Goal: Task Accomplishment & Management: Manage account settings

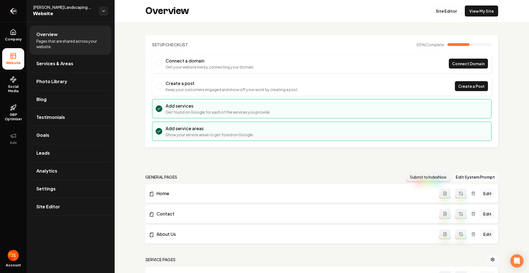
click at [12, 5] on link "Return to dashboard" at bounding box center [13, 11] width 26 height 22
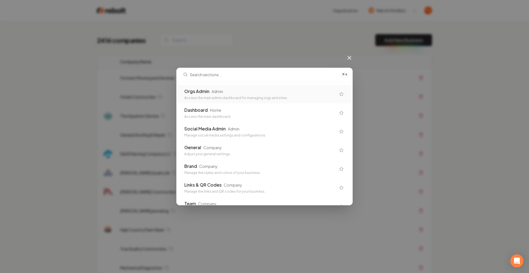
click at [269, 92] on div "Orgs Admin Admin" at bounding box center [260, 91] width 152 height 7
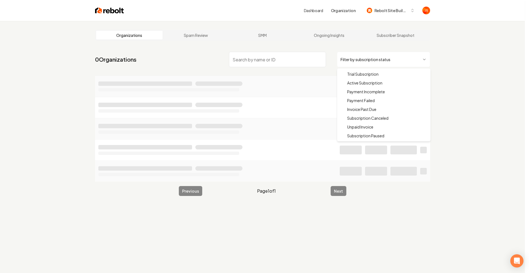
click at [377, 57] on html "Dashboard Organization Rebolt Site Builder Organizations Spam Review SMM Ongoin…" at bounding box center [264, 136] width 529 height 273
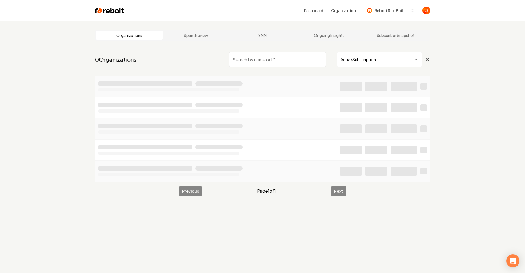
click at [293, 56] on input "search" at bounding box center [277, 59] width 97 height 15
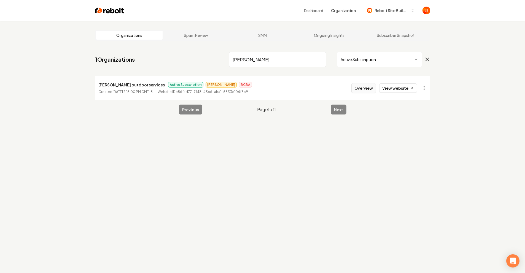
type input "Marnach"
click at [354, 85] on button "Overview" at bounding box center [363, 88] width 25 height 10
click at [378, 88] on div "Overview View website" at bounding box center [384, 88] width 66 height 10
click at [366, 89] on button "Overview" at bounding box center [363, 88] width 25 height 10
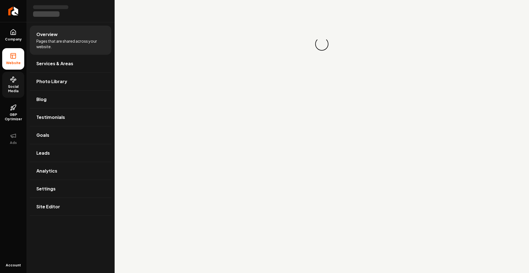
click at [11, 84] on link "Social Media" at bounding box center [13, 85] width 22 height 26
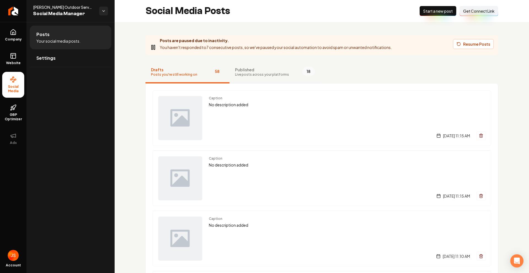
click at [245, 71] on span "Published" at bounding box center [262, 70] width 54 height 6
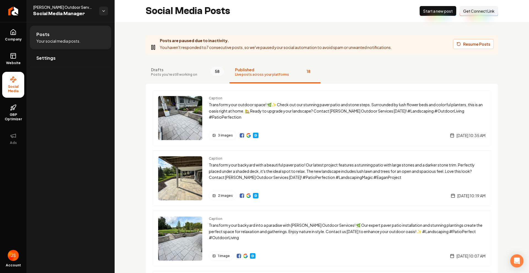
click at [148, 70] on button "Drafts Posts you're still working on 58" at bounding box center [187, 72] width 84 height 22
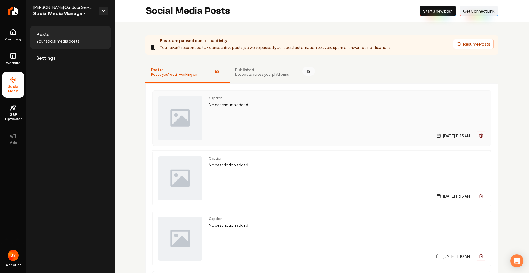
click at [213, 103] on p "No description added" at bounding box center [347, 105] width 277 height 6
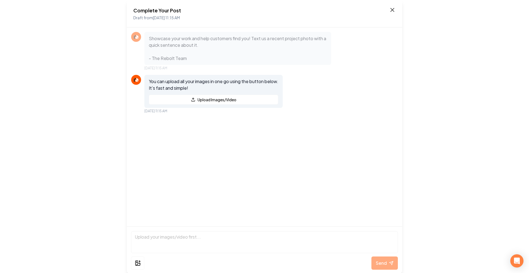
click at [392, 8] on icon at bounding box center [392, 10] width 7 height 7
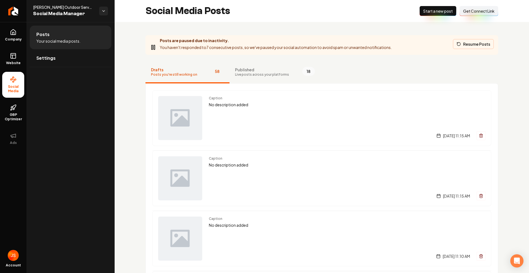
click at [464, 45] on button "Resume Posts" at bounding box center [473, 44] width 41 height 10
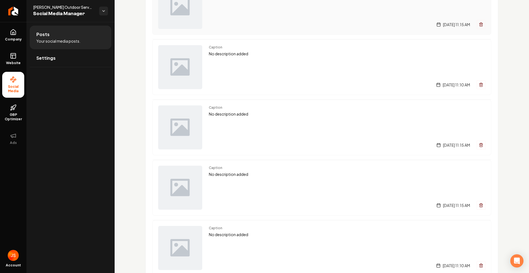
scroll to position [138, 0]
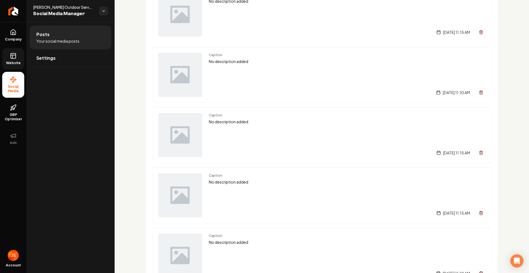
click at [18, 57] on link "Website" at bounding box center [13, 58] width 22 height 21
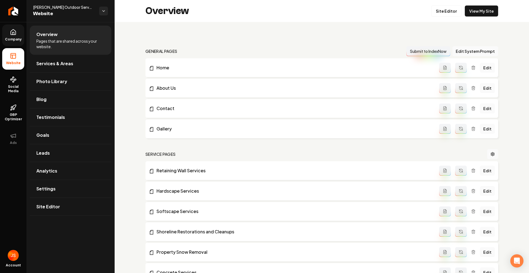
click at [14, 44] on link "Company" at bounding box center [13, 35] width 22 height 21
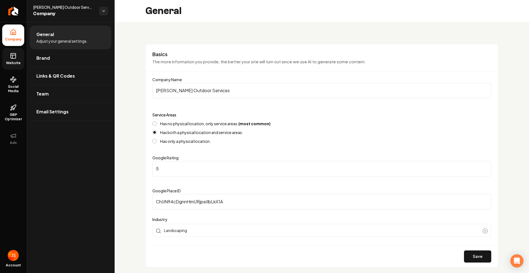
click at [16, 53] on icon at bounding box center [13, 56] width 7 height 7
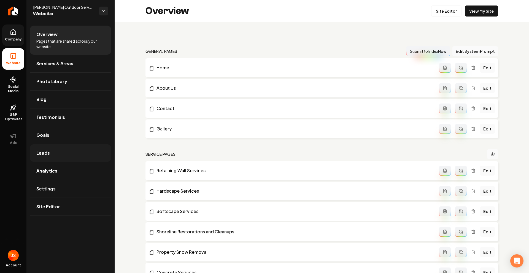
click at [48, 153] on span "Leads" at bounding box center [43, 153] width 14 height 7
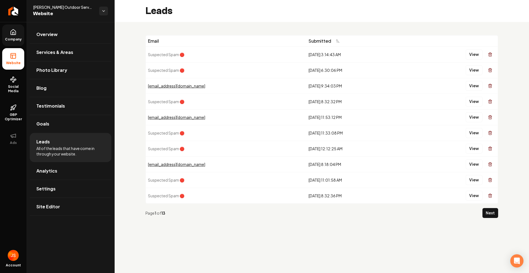
click at [171, 70] on span "Suspected Spam 🛑" at bounding box center [166, 70] width 36 height 5
click at [474, 71] on button "View" at bounding box center [474, 70] width 17 height 10
click at [470, 52] on button "View" at bounding box center [474, 55] width 17 height 10
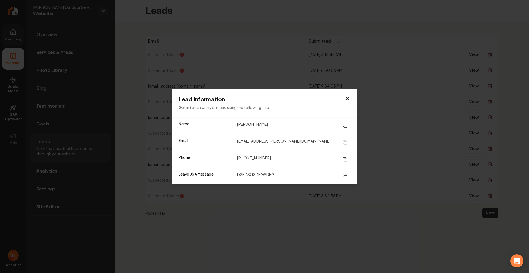
click at [353, 92] on div "Lead Information Get in touch with your lead using the following info." at bounding box center [264, 103] width 185 height 29
click at [350, 98] on icon "button" at bounding box center [347, 98] width 7 height 7
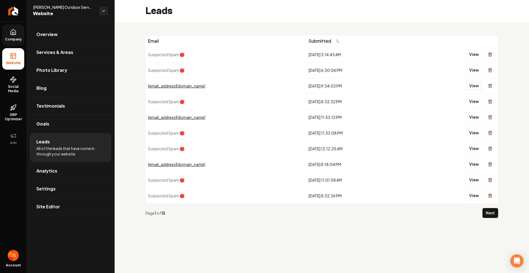
click at [473, 84] on button "View" at bounding box center [474, 86] width 17 height 10
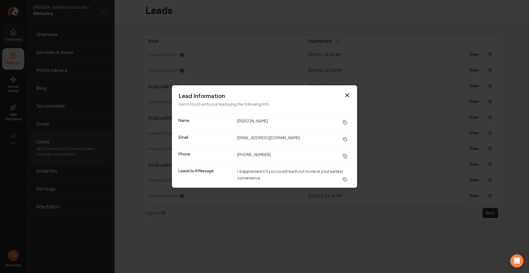
click at [357, 86] on div "Lead Information Get in touch with your lead using the following info." at bounding box center [264, 99] width 185 height 29
click at [351, 90] on div "Lead Information Get in touch with your lead using the following info." at bounding box center [264, 99] width 185 height 29
click at [348, 93] on icon "button" at bounding box center [347, 95] width 7 height 7
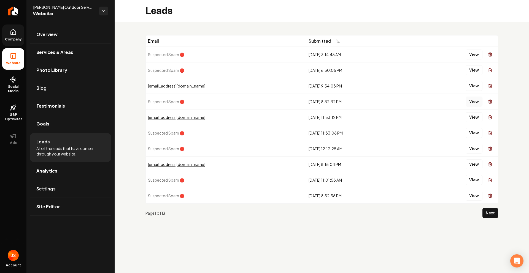
click at [471, 101] on button "View" at bounding box center [474, 102] width 17 height 10
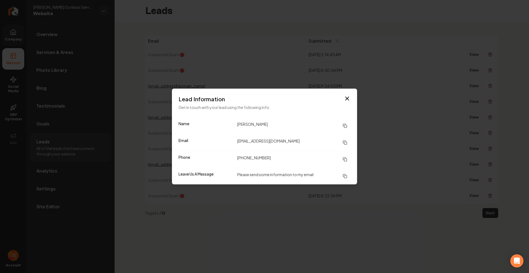
click at [353, 91] on div "Lead Information Get in touch with your lead using the following info." at bounding box center [264, 103] width 185 height 29
click at [355, 89] on div "Lead Information Get in touch with your lead using the following info." at bounding box center [264, 103] width 185 height 29
drag, startPoint x: 353, startPoint y: 91, endPoint x: 344, endPoint y: 97, distance: 10.7
click at [350, 93] on div "Lead Information Get in touch with your lead using the following info." at bounding box center [264, 103] width 185 height 29
click at [344, 97] on icon "button" at bounding box center [347, 98] width 7 height 7
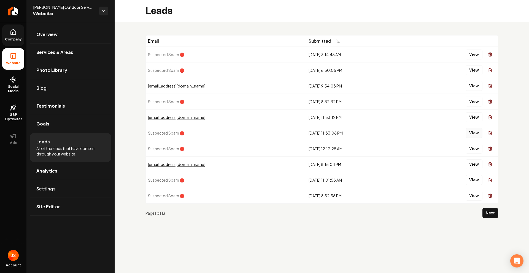
click at [476, 133] on button "View" at bounding box center [474, 133] width 17 height 10
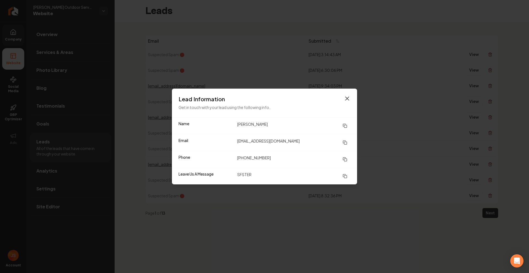
click at [344, 100] on icon "button" at bounding box center [347, 98] width 7 height 7
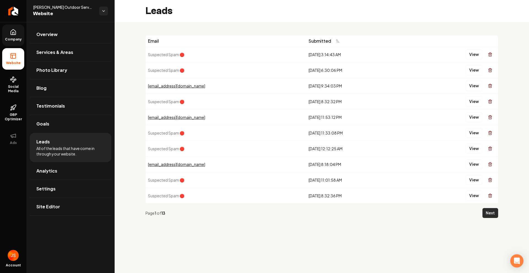
click at [487, 211] on button "Next" at bounding box center [490, 213] width 16 height 10
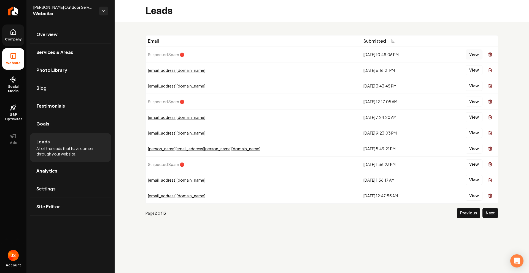
click at [473, 53] on button "View" at bounding box center [474, 55] width 17 height 10
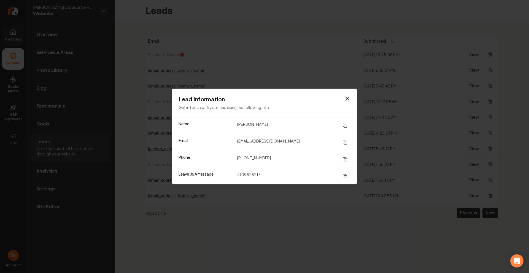
click at [347, 93] on div "Lead Information Get in touch with your lead using the following info." at bounding box center [264, 103] width 185 height 29
click at [346, 99] on icon "button" at bounding box center [347, 98] width 3 height 3
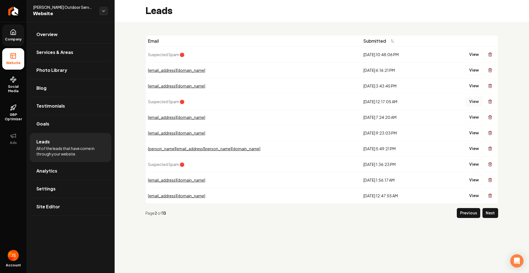
click at [469, 103] on button "View" at bounding box center [474, 102] width 17 height 10
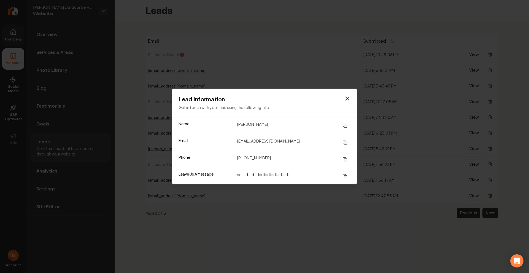
click at [350, 92] on div "Lead Information Get in touch with your lead using the following info." at bounding box center [264, 103] width 185 height 29
click at [347, 98] on icon "button" at bounding box center [347, 98] width 3 height 3
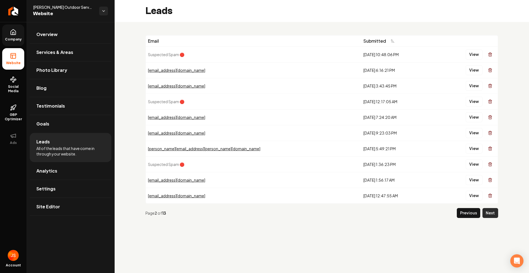
click at [494, 216] on button "Next" at bounding box center [490, 213] width 16 height 10
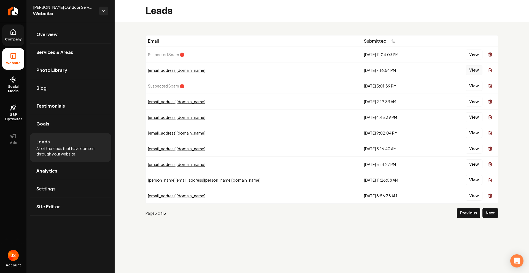
click at [476, 69] on button "View" at bounding box center [474, 70] width 17 height 10
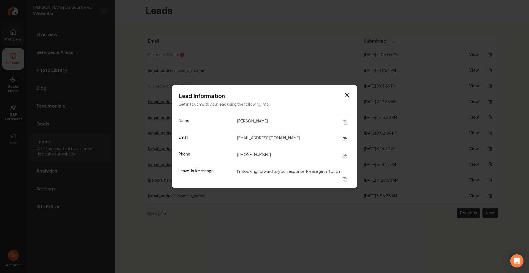
click at [355, 93] on div "Lead Information Get in touch with your lead using the following info." at bounding box center [264, 99] width 185 height 29
click at [348, 91] on div "Lead Information Get in touch with your lead using the following info." at bounding box center [264, 99] width 185 height 29
click at [346, 94] on icon "button" at bounding box center [347, 95] width 3 height 3
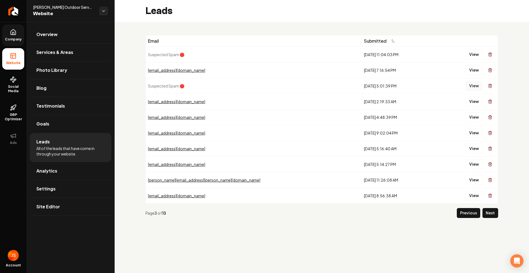
click at [476, 85] on button "View" at bounding box center [474, 86] width 17 height 10
click at [469, 100] on button "View" at bounding box center [474, 102] width 17 height 10
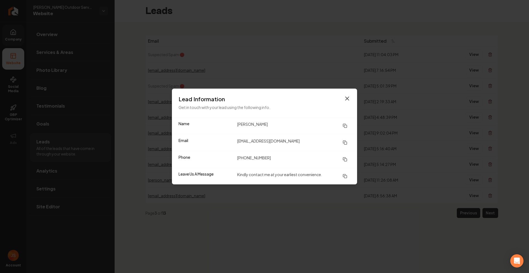
click at [347, 96] on icon "button" at bounding box center [347, 98] width 7 height 7
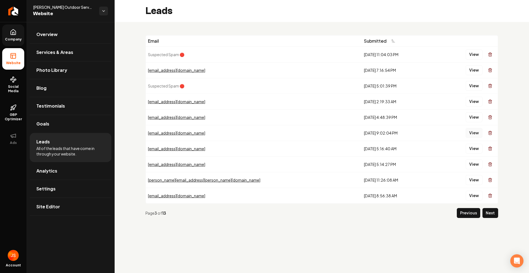
click at [475, 131] on button "View" at bounding box center [474, 133] width 17 height 10
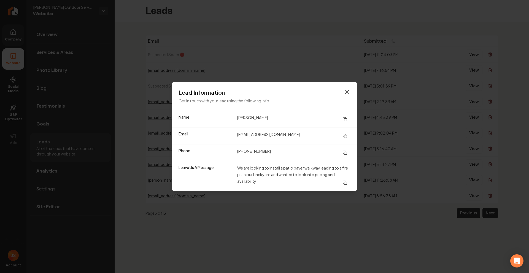
click at [350, 92] on icon "button" at bounding box center [347, 92] width 7 height 7
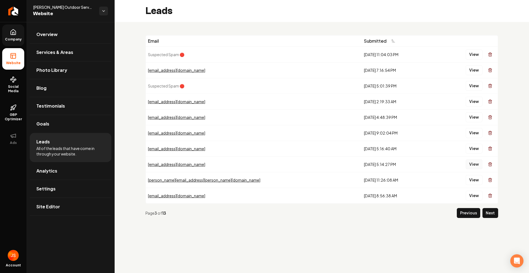
click at [473, 164] on button "View" at bounding box center [474, 165] width 17 height 10
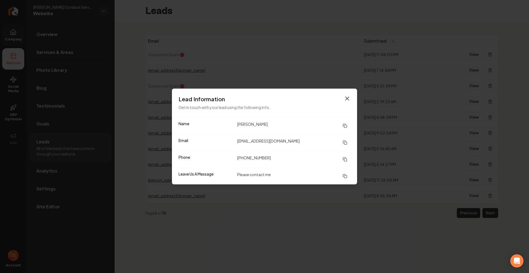
click at [347, 97] on icon "button" at bounding box center [347, 98] width 7 height 7
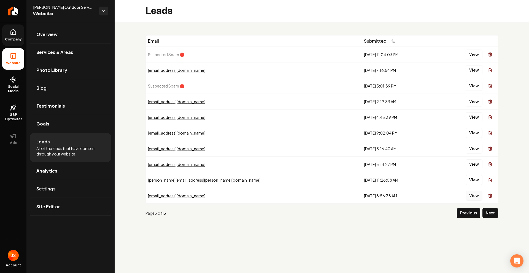
click at [475, 195] on button "View" at bounding box center [474, 196] width 17 height 10
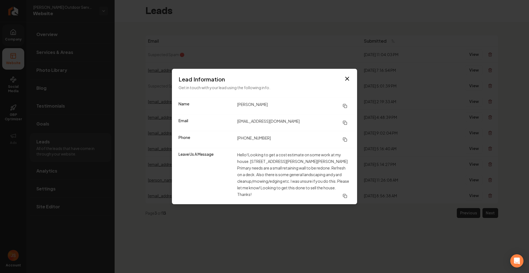
click at [350, 87] on p "Get in touch with your lead using the following info." at bounding box center [265, 87] width 172 height 7
click at [350, 83] on div "Lead Information Get in touch with your lead using the following info." at bounding box center [264, 83] width 185 height 29
drag, startPoint x: 346, startPoint y: 76, endPoint x: 336, endPoint y: 74, distance: 9.9
click at [346, 76] on icon "button" at bounding box center [347, 78] width 7 height 7
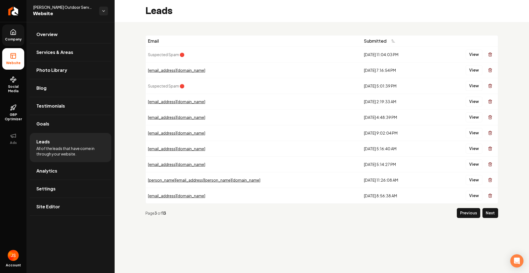
click at [4, 34] on link "Company" at bounding box center [13, 35] width 22 height 21
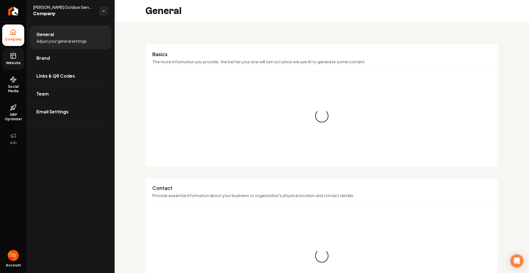
click at [4, 45] on ul "Company Website Social Media GBP Optimizer Ads" at bounding box center [13, 87] width 26 height 130
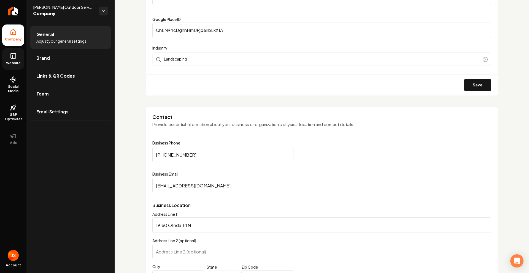
scroll to position [172, 0]
click at [13, 63] on span "Website" at bounding box center [13, 63] width 19 height 4
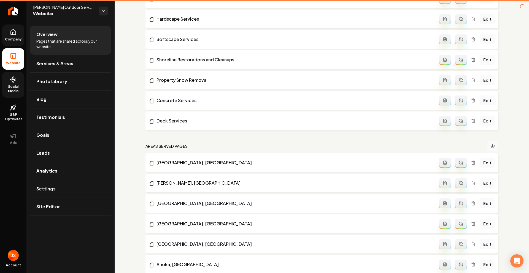
click at [9, 85] on span "Social Media" at bounding box center [13, 89] width 22 height 9
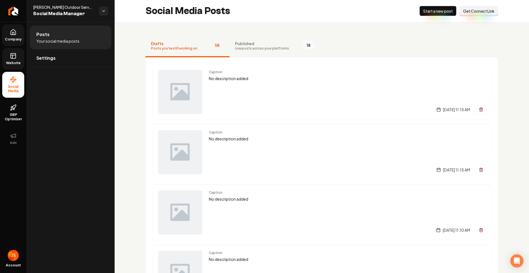
click at [241, 46] on span "Live posts across your platforms" at bounding box center [262, 48] width 54 height 4
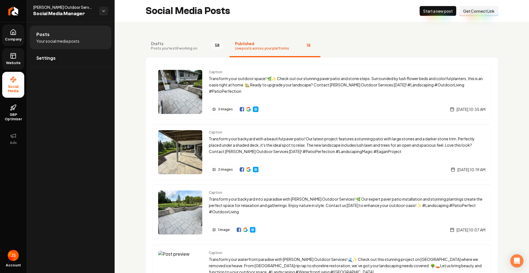
click at [199, 47] on button "Drafts Posts you're still working on 58" at bounding box center [187, 46] width 84 height 22
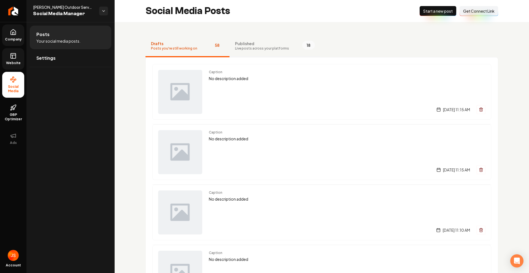
click at [256, 45] on span "Published" at bounding box center [262, 44] width 54 height 6
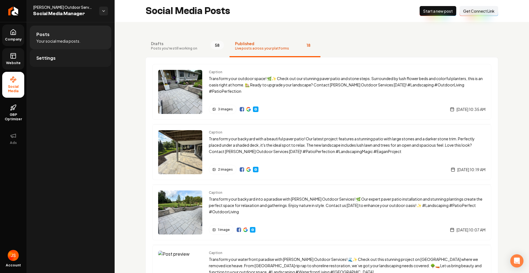
click at [38, 55] on span "Settings" at bounding box center [45, 58] width 19 height 7
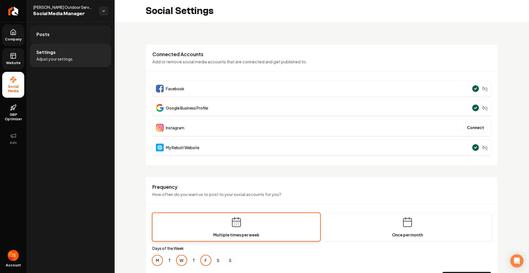
click at [45, 33] on span "Posts" at bounding box center [42, 34] width 13 height 7
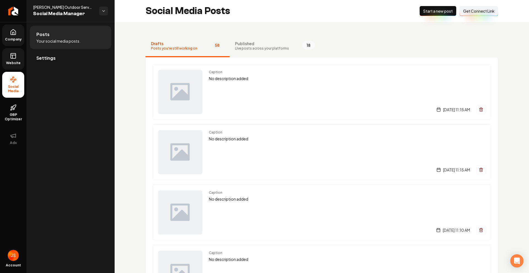
click at [402, 44] on nav "Drafts Posts you're still working on 58 Published Live posts across your platfo…" at bounding box center [321, 46] width 353 height 22
click at [238, 50] on span "Live posts across your platforms" at bounding box center [262, 48] width 54 height 4
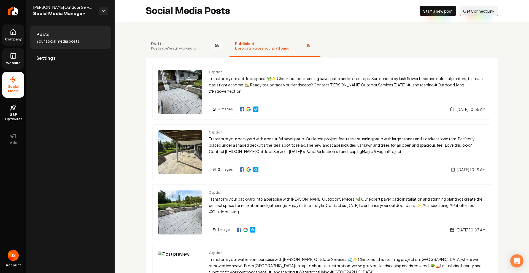
click at [187, 42] on span "Drafts" at bounding box center [174, 44] width 46 height 6
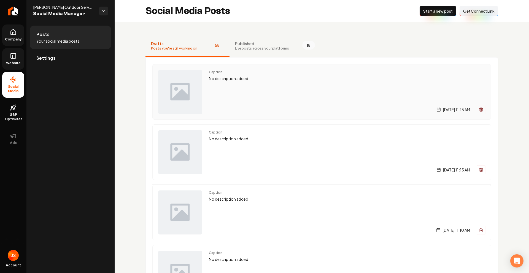
click at [479, 109] on button "Main content area" at bounding box center [481, 109] width 9 height 9
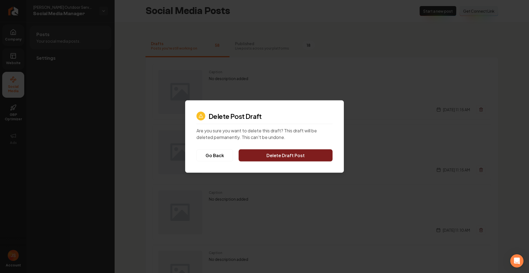
click at [290, 161] on button "Delete Draft Post" at bounding box center [286, 156] width 94 height 12
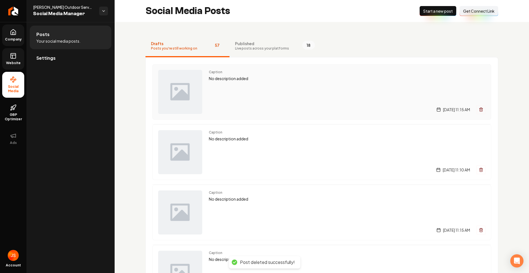
click at [480, 110] on icon "Main content area" at bounding box center [481, 110] width 2 height 3
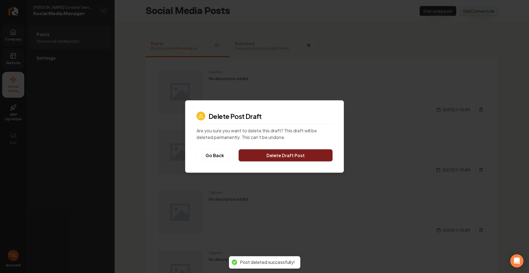
click at [312, 153] on button "Delete Draft Post" at bounding box center [286, 156] width 94 height 12
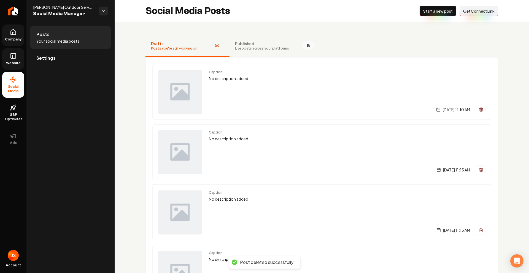
click at [480, 110] on icon "Main content area" at bounding box center [481, 110] width 2 height 3
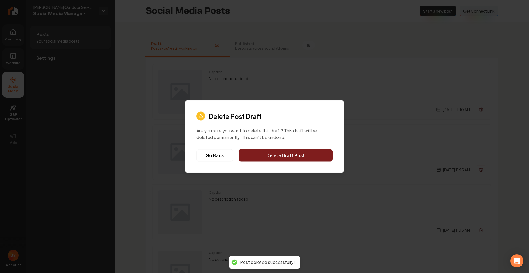
click at [308, 156] on button "Delete Draft Post" at bounding box center [286, 156] width 94 height 12
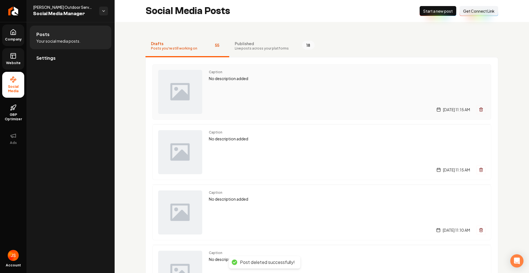
click at [481, 109] on div "Caption No description added [DATE] 11:15 AM" at bounding box center [321, 92] width 339 height 56
